Goal: Transaction & Acquisition: Book appointment/travel/reservation

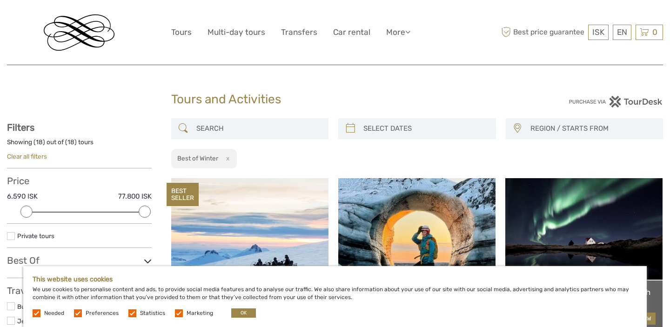
select select
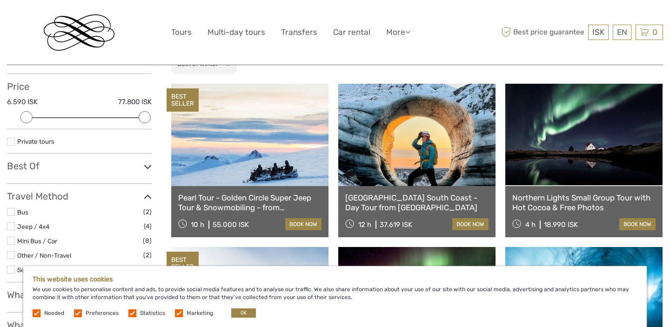
scroll to position [95, 0]
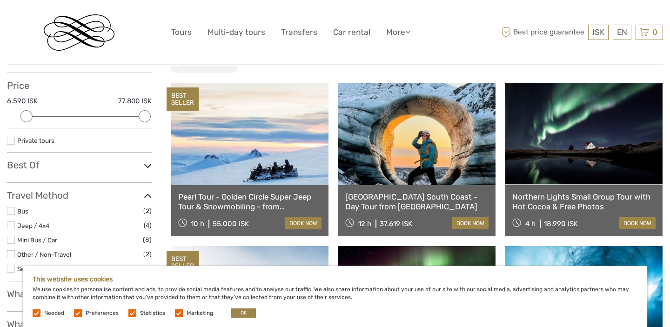
click at [78, 313] on label at bounding box center [78, 313] width 8 height 8
click at [0, 0] on input "checkbox" at bounding box center [0, 0] width 0 height 0
click at [133, 311] on label at bounding box center [132, 313] width 8 height 8
click at [0, 0] on input "checkbox" at bounding box center [0, 0] width 0 height 0
click at [177, 313] on label at bounding box center [179, 313] width 8 height 8
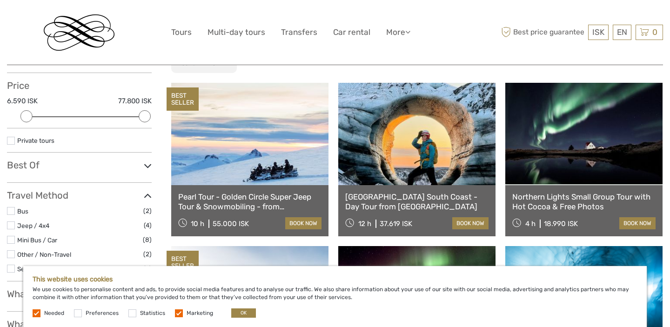
click at [0, 0] on input "checkbox" at bounding box center [0, 0] width 0 height 0
click at [38, 310] on label at bounding box center [37, 313] width 8 height 8
click at [35, 312] on label at bounding box center [37, 313] width 8 height 8
click at [242, 312] on button "OK" at bounding box center [243, 313] width 25 height 9
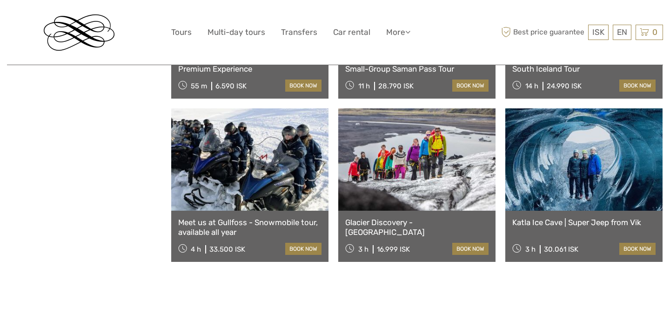
scroll to position [888, 0]
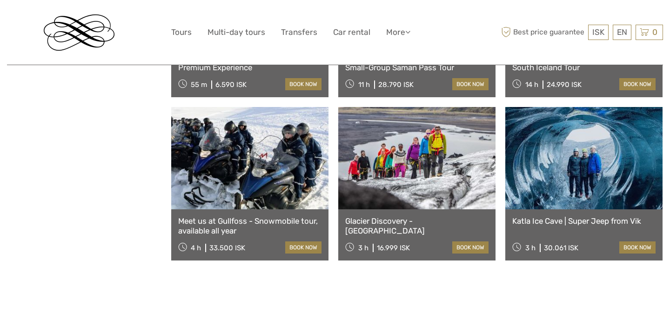
click at [354, 148] on link at bounding box center [416, 158] width 157 height 102
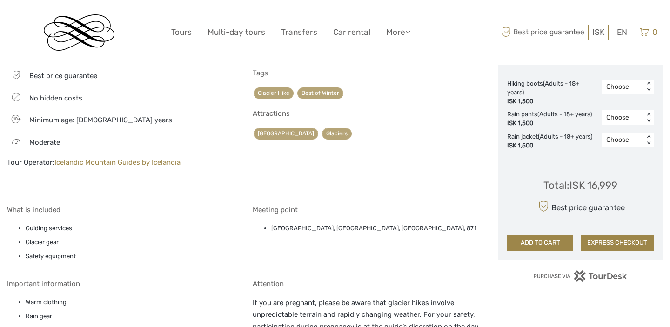
scroll to position [560, 0]
